Goal: Task Accomplishment & Management: Complete application form

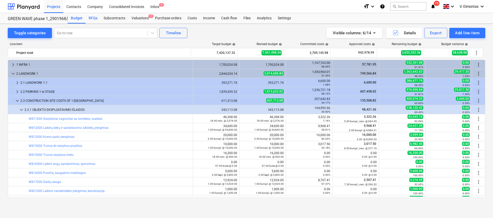
scroll to position [155, 0]
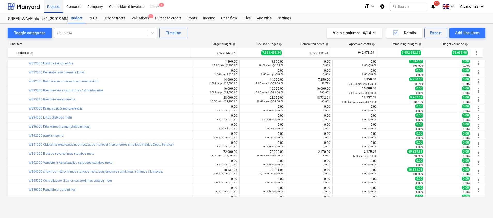
click at [58, 9] on div "Projects" at bounding box center [53, 6] width 19 height 13
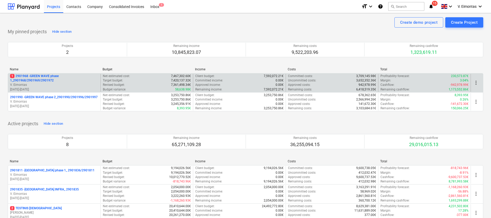
click at [35, 76] on p "1 2901968 - GREEN WAVE phase 1_2901968/2901969/2901972" at bounding box center [54, 78] width 88 height 9
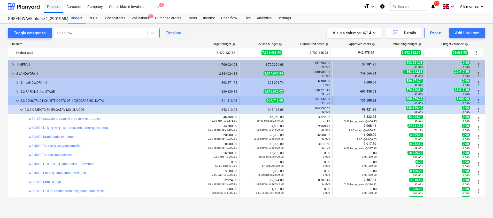
click at [16, 101] on span "keyboard_arrow_down" at bounding box center [17, 101] width 6 height 6
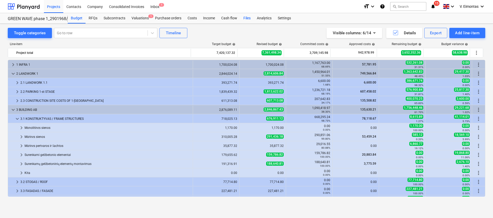
click at [246, 16] on div "Files" at bounding box center [246, 18] width 13 height 10
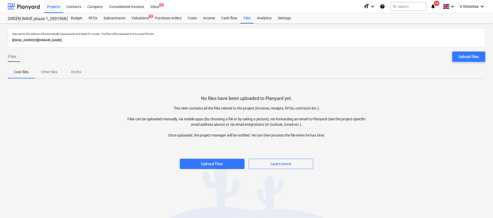
drag, startPoint x: 426, startPoint y: 131, endPoint x: 381, endPoint y: 132, distance: 45.0
click at [426, 131] on div "No files have been uploaded to Planyard yet. This view contains all the files r…" at bounding box center [246, 126] width 477 height 86
click at [211, 165] on div "Upload files" at bounding box center [212, 164] width 22 height 7
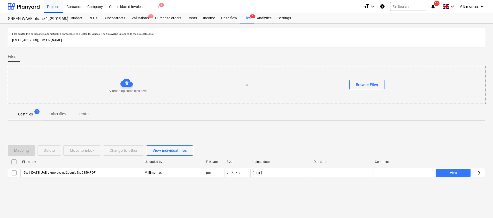
click at [11, 122] on div "Files sent to this address will automatically be processed and tested for virus…" at bounding box center [246, 121] width 493 height 195
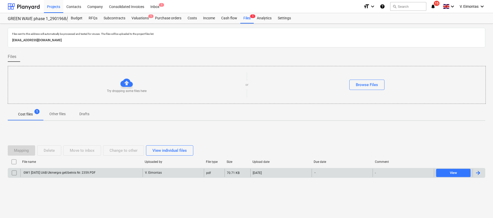
click at [143, 171] on div "V. Eimontas" at bounding box center [173, 173] width 61 height 8
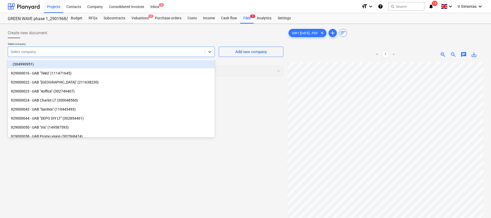
click at [84, 50] on div at bounding box center [107, 51] width 192 height 5
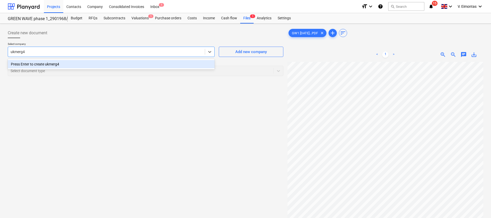
type input "ukmerg"
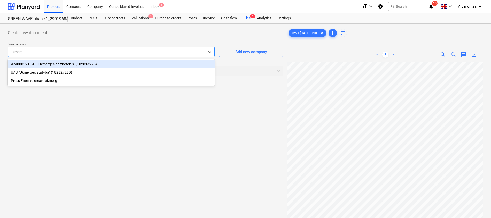
click at [79, 64] on div "929000391 - AB "Ukmergės gelžbetonis" (182814975)" at bounding box center [111, 64] width 207 height 8
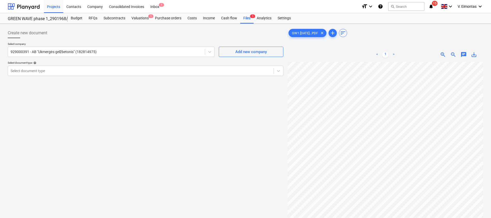
click at [37, 119] on div "Create new document Select company 929000391 - AB "Ukmergės gelžbetonis" (18281…" at bounding box center [146, 147] width 280 height 242
click at [95, 67] on div "Select document type" at bounding box center [140, 70] width 265 height 7
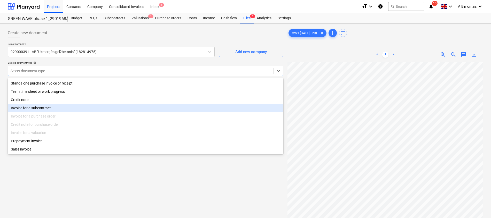
click at [23, 110] on div "Invoice for a subcontract" at bounding box center [146, 108] width 276 height 8
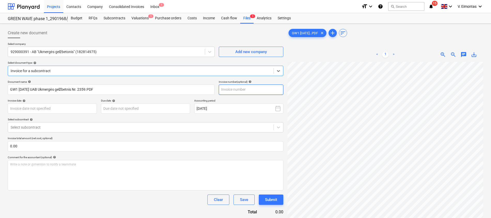
click at [247, 92] on input "text" at bounding box center [251, 90] width 65 height 10
type input "2359"
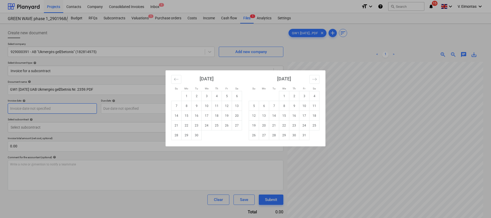
click at [72, 107] on body "Projects Contacts Company Consolidated Invoices Inbox 1 format_size keyboard_ar…" at bounding box center [245, 109] width 491 height 218
click at [189, 135] on td "29" at bounding box center [187, 136] width 10 height 10
type input "29 Sep 2025"
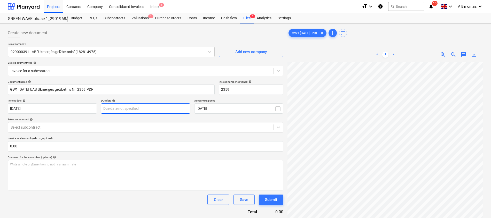
click at [163, 109] on body "Projects Contacts Company Consolidated Invoices Inbox 1 format_size keyboard_ar…" at bounding box center [245, 109] width 491 height 218
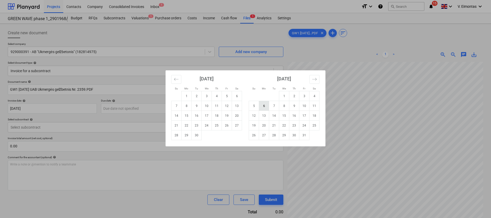
click at [265, 107] on td "6" at bounding box center [264, 106] width 10 height 10
type input "06 Oct 2025"
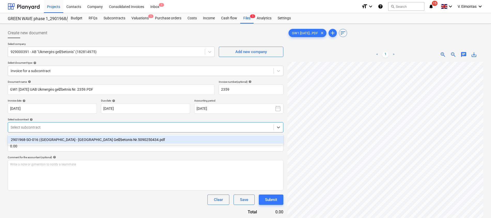
click at [67, 125] on div at bounding box center [141, 127] width 260 height 5
click at [64, 137] on div "2901968-SO-016 | Bonava - Ukmergės Gelžbetonis Nr.5090250434.pdf" at bounding box center [146, 140] width 276 height 8
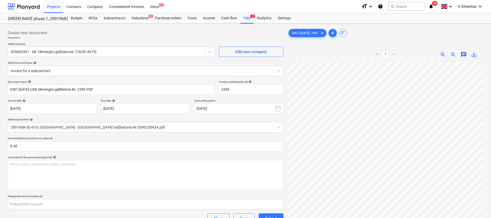
scroll to position [111, 27]
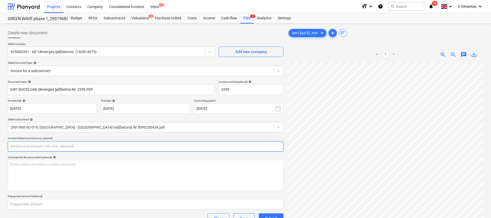
click at [162, 146] on input "text" at bounding box center [146, 147] width 276 height 10
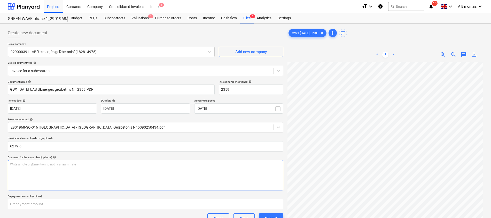
type input "6,279.60"
click at [119, 183] on div "Write a note or @mention to notify a teammate ﻿" at bounding box center [146, 175] width 276 height 30
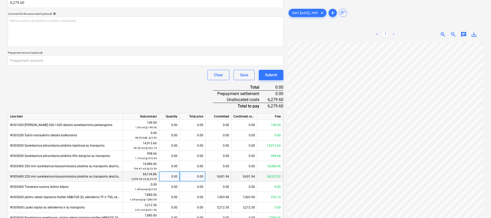
scroll to position [221, 0]
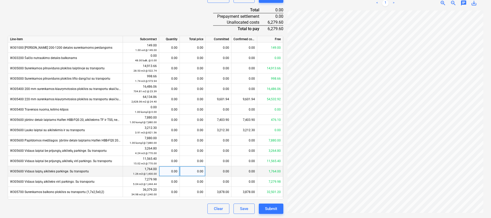
click at [194, 172] on div "0.00" at bounding box center [193, 172] width 26 height 10
type input "882"
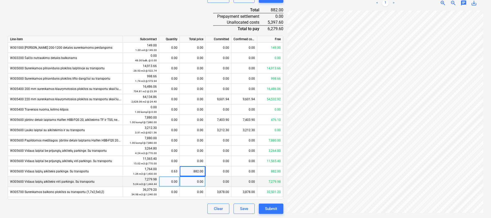
click at [194, 182] on div "0.00" at bounding box center [193, 182] width 26 height 10
type input "739.2"
click at [181, 213] on div "Clear Save Submit" at bounding box center [146, 209] width 276 height 10
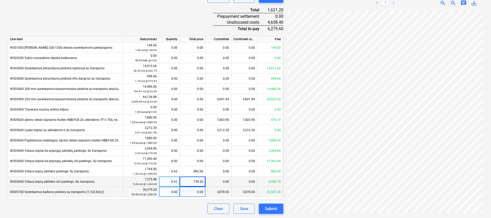
click at [194, 195] on div "0.00" at bounding box center [193, 192] width 26 height 10
type input "4658.4"
click at [149, 206] on div "Clear Save Submit" at bounding box center [146, 209] width 276 height 10
click at [271, 207] on div "Submit" at bounding box center [271, 209] width 12 height 7
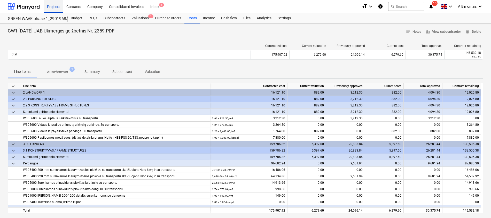
click at [60, 6] on div "Projects" at bounding box center [53, 6] width 19 height 13
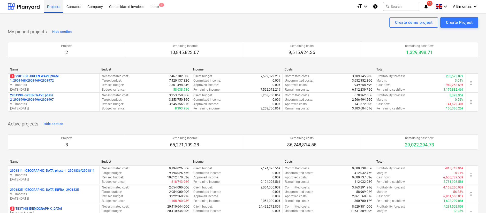
click at [50, 8] on div "Projects" at bounding box center [53, 6] width 19 height 13
click at [54, 7] on div "Projects" at bounding box center [53, 6] width 19 height 13
